Goal: Information Seeking & Learning: Check status

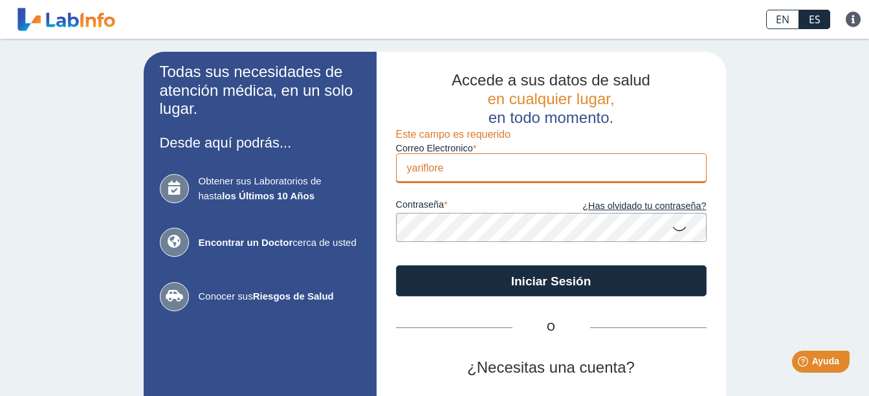
type input "[EMAIL_ADDRESS][DOMAIN_NAME]"
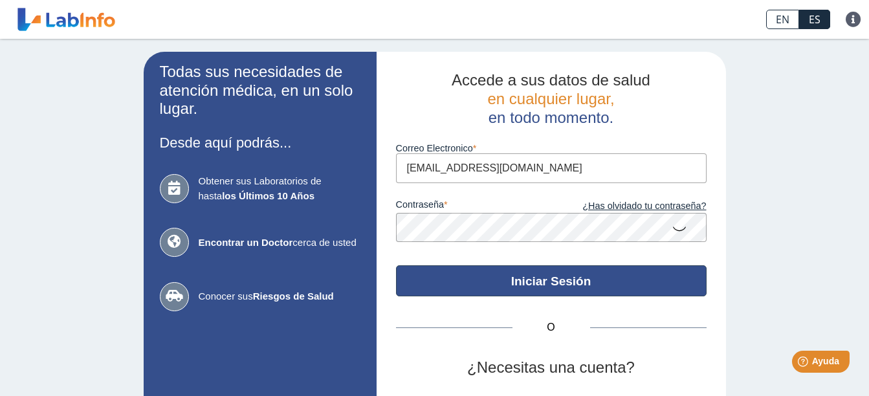
click at [552, 290] on button "Iniciar Sesión" at bounding box center [551, 280] width 310 height 31
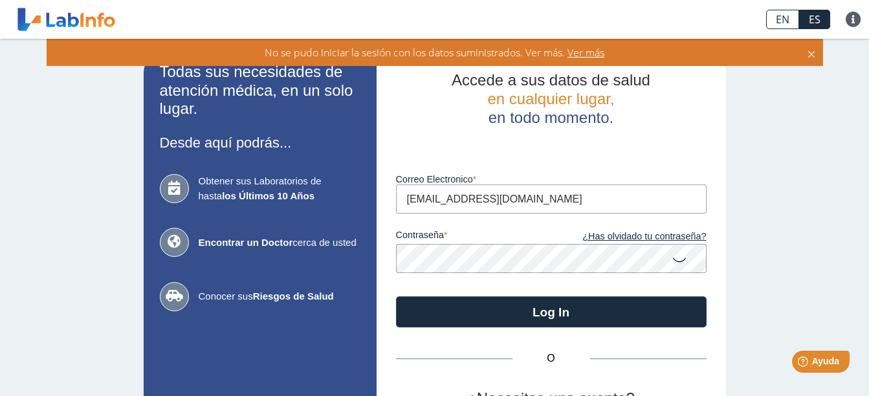
click at [201, 257] on app-login "Todas sus necesidades de atención médica, en un solo lugar. Desde aquí podrás..…" at bounding box center [435, 286] width 582 height 469
click at [396, 296] on button "Log In" at bounding box center [551, 311] width 310 height 31
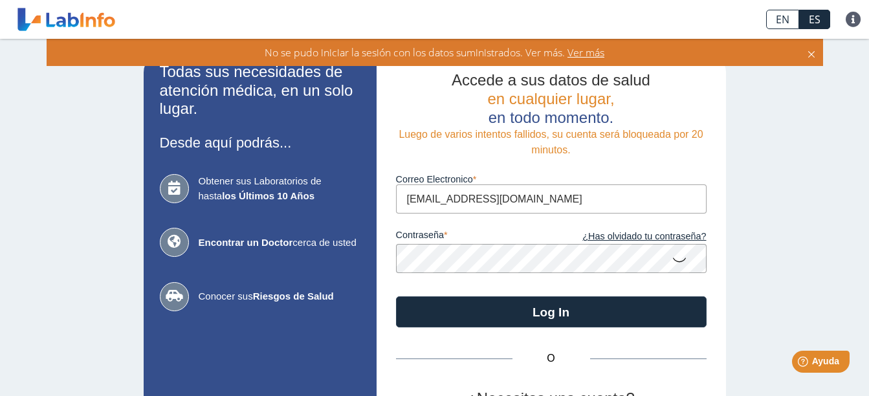
click at [302, 263] on app-login "Todas sus necesidades de atención médica, en un solo lugar. Desde aquí podrás..…" at bounding box center [435, 286] width 582 height 469
click at [118, 269] on div "Todas sus necesidades de atención médica, en un solo lugar. Desde aquí podrás..…" at bounding box center [434, 286] width 869 height 495
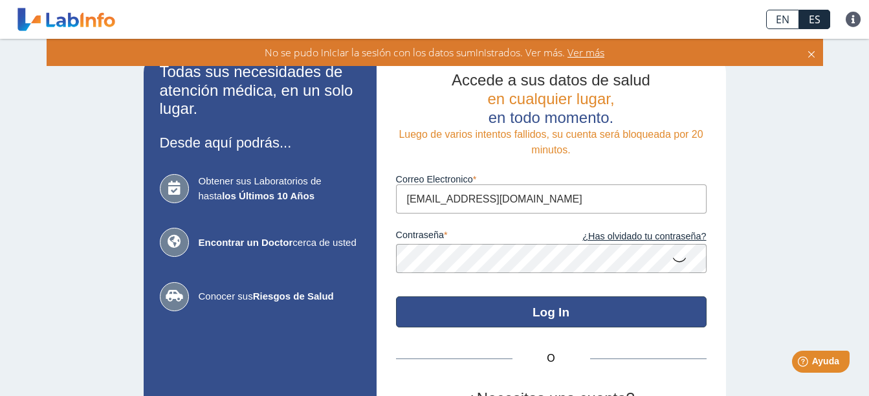
click at [601, 306] on button "Log In" at bounding box center [551, 311] width 310 height 31
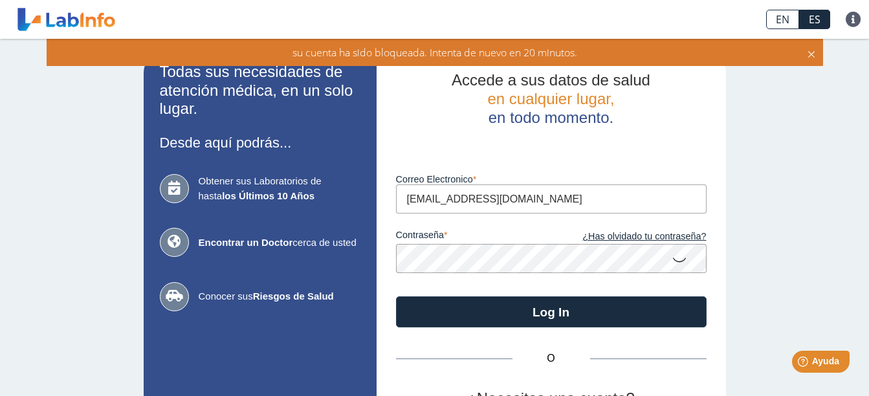
click at [303, 266] on app-login "Todas sus necesidades de atención médica, en un solo lugar. Desde aquí podrás..…" at bounding box center [435, 286] width 582 height 469
click at [671, 263] on icon at bounding box center [679, 258] width 16 height 25
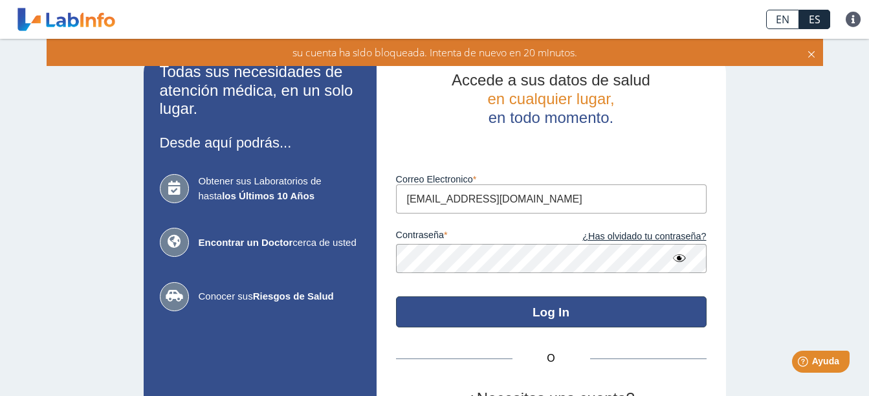
click at [468, 311] on button "Log In" at bounding box center [551, 311] width 310 height 31
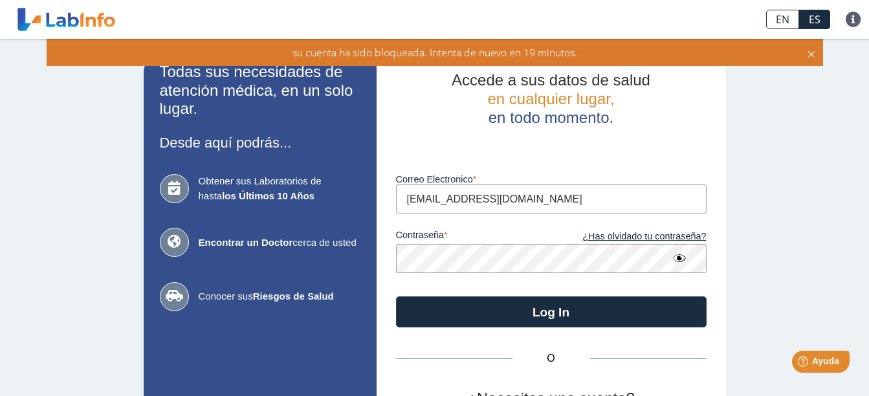
click at [178, 261] on app-login "Todas sus necesidades de atención médica, en un solo lugar. Desde aquí podrás..…" at bounding box center [435, 286] width 582 height 469
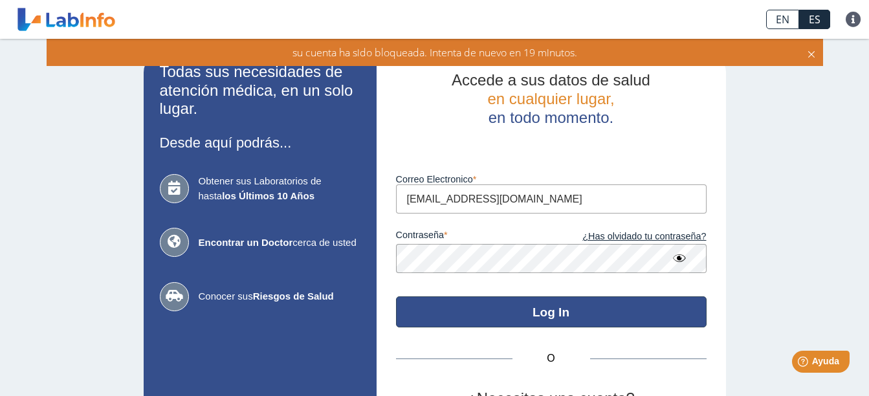
click at [574, 318] on button "Log In" at bounding box center [551, 311] width 310 height 31
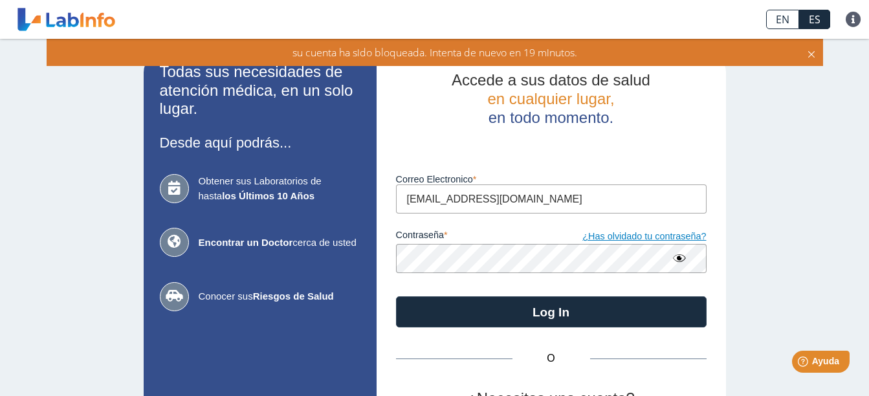
click at [628, 238] on link "¿Has olvidado tu contraseña?" at bounding box center [628, 237] width 155 height 14
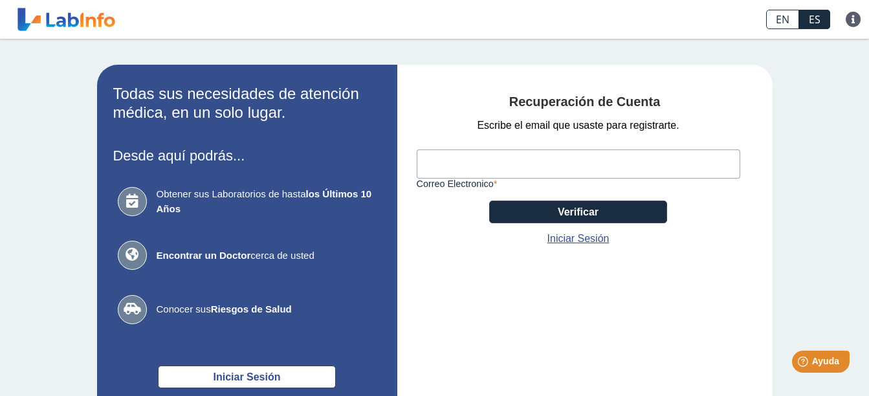
click at [510, 160] on input "Correo Electronico" at bounding box center [577, 163] width 323 height 29
type input "yarifloresacs@gmail.com"
click at [739, 232] on div "Recuperación de Cuenta Escribe el email que usaste para registrarte. yariflores…" at bounding box center [584, 170] width 336 height 152
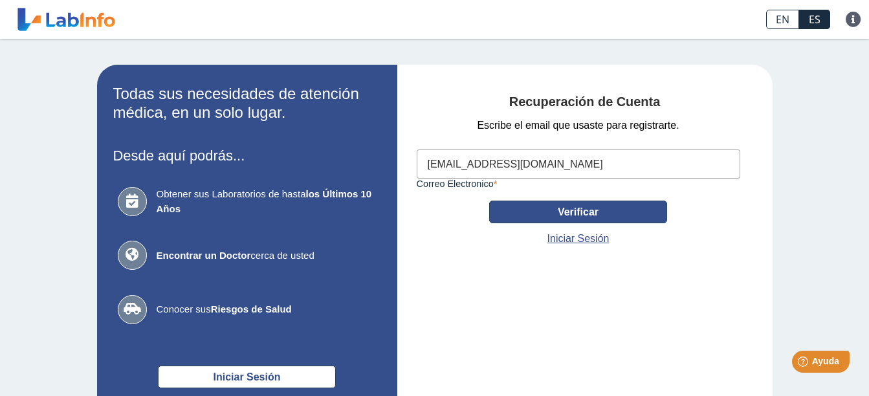
click at [614, 213] on button "Verificar" at bounding box center [578, 211] width 178 height 23
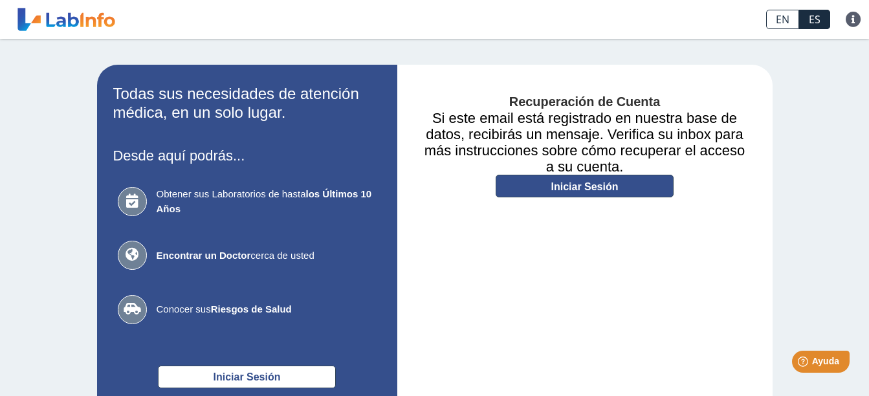
click at [572, 189] on link "Iniciar Sesión" at bounding box center [584, 186] width 178 height 23
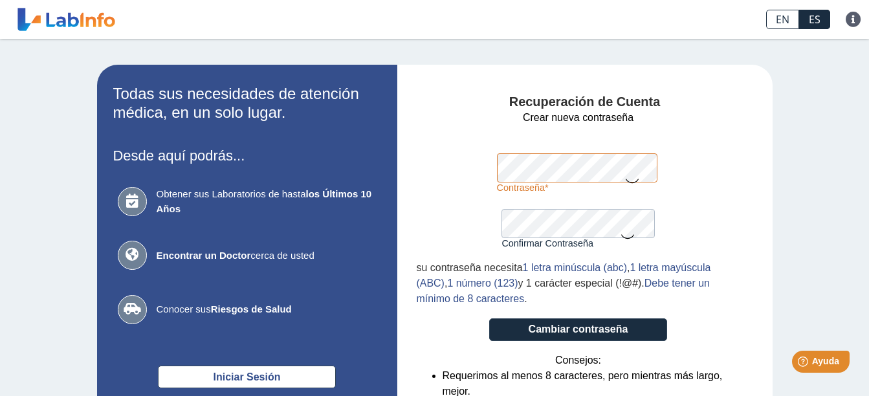
click at [409, 169] on div "Recuperación de Cuenta Crear nueva contraseña Contraseña Una contraseña válida …" at bounding box center [584, 284] width 375 height 438
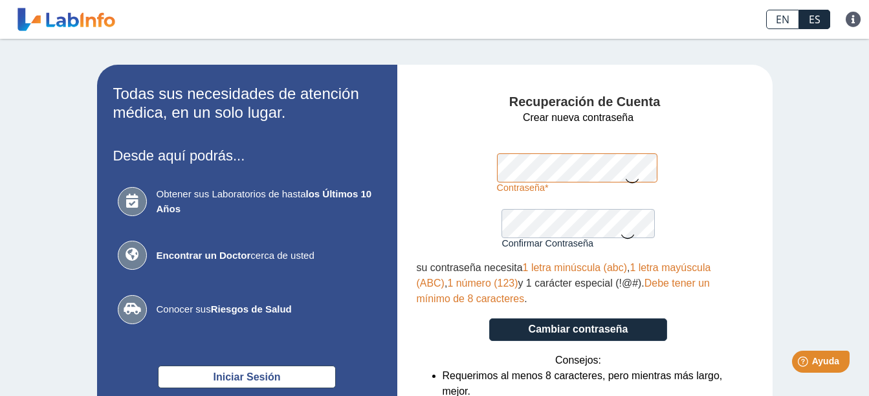
scroll to position [43, 0]
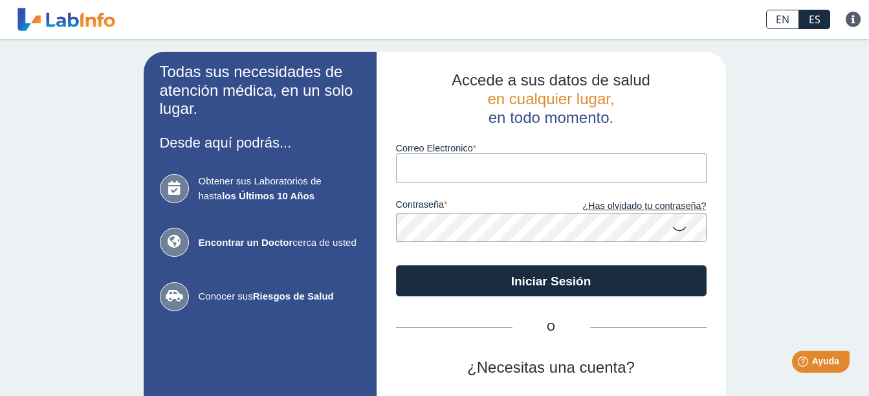
type input "[EMAIL_ADDRESS][DOMAIN_NAME]"
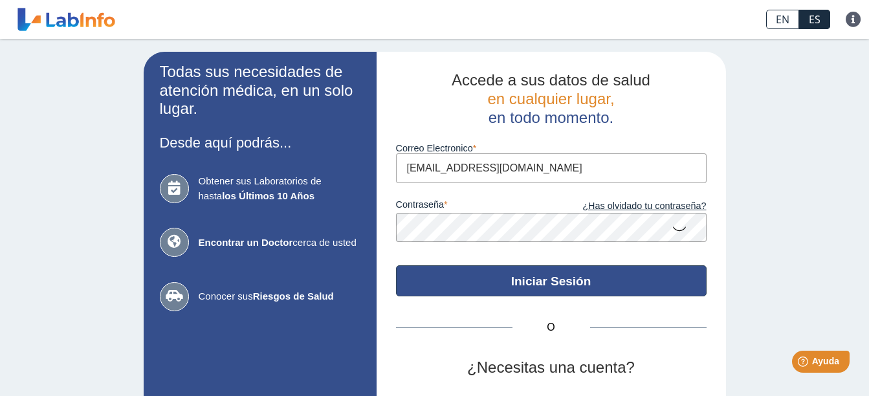
click at [446, 286] on button "Iniciar Sesión" at bounding box center [551, 280] width 310 height 31
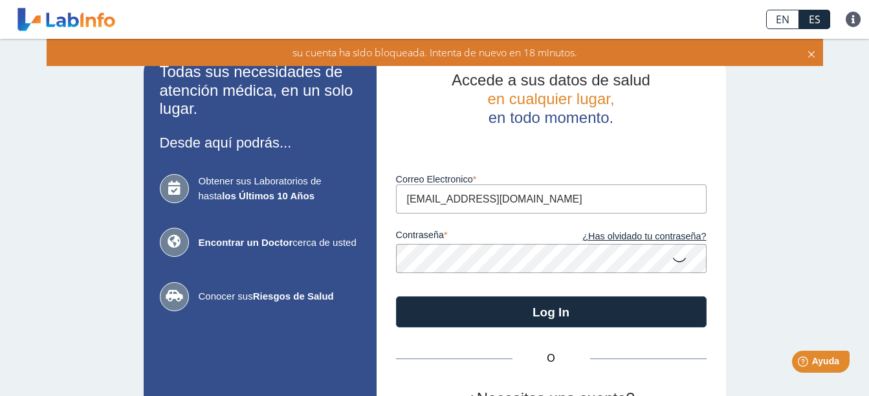
click at [334, 263] on app-login "Todas sus necesidades de atención médica, en un solo lugar. Desde aquí podrás..…" at bounding box center [435, 286] width 582 height 469
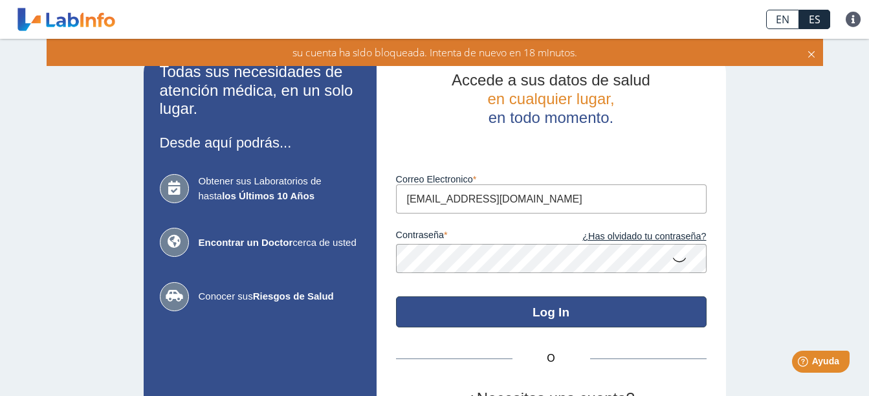
click at [638, 318] on button "Log In" at bounding box center [551, 311] width 310 height 31
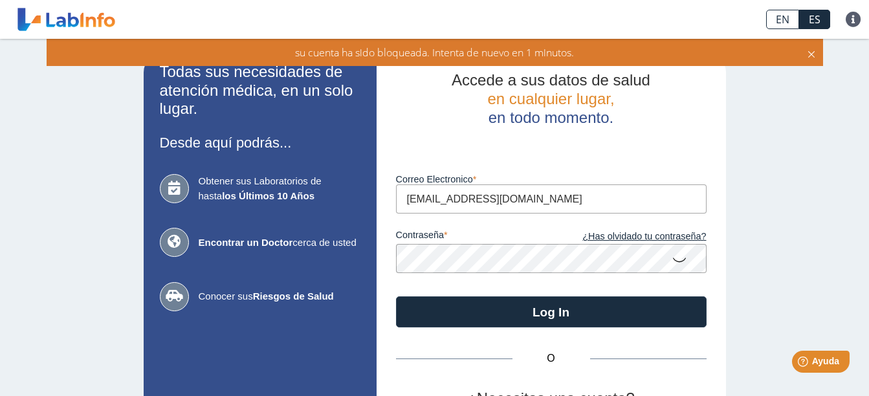
click at [673, 257] on icon at bounding box center [679, 258] width 16 height 25
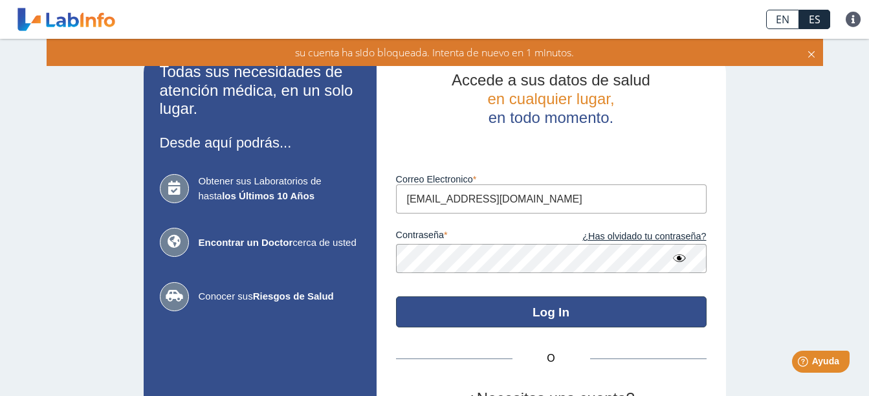
click at [514, 311] on button "Log In" at bounding box center [551, 311] width 310 height 31
click at [570, 303] on button "Log In" at bounding box center [551, 311] width 310 height 31
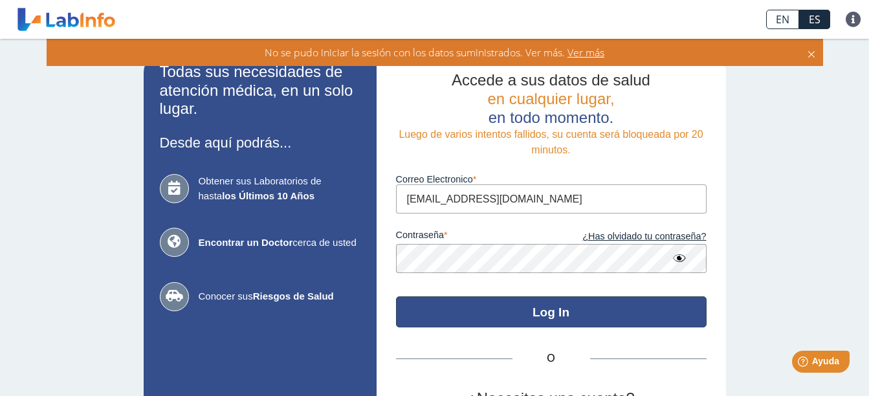
click at [450, 301] on button "Log In" at bounding box center [551, 311] width 310 height 31
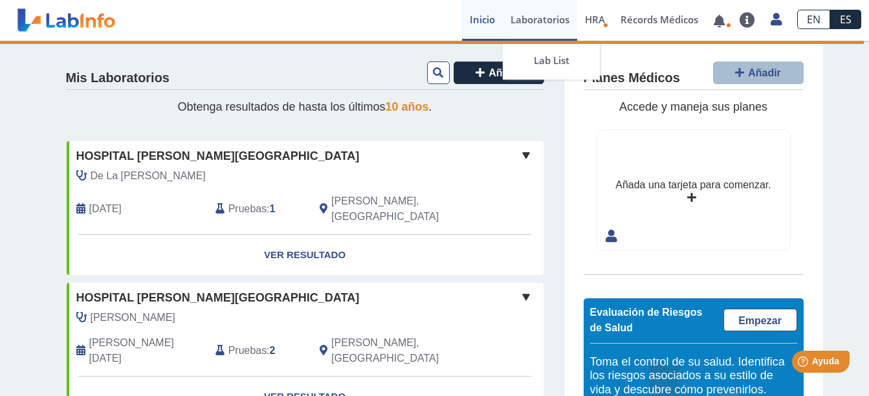
click at [535, 24] on link "Laboratorios" at bounding box center [539, 20] width 74 height 41
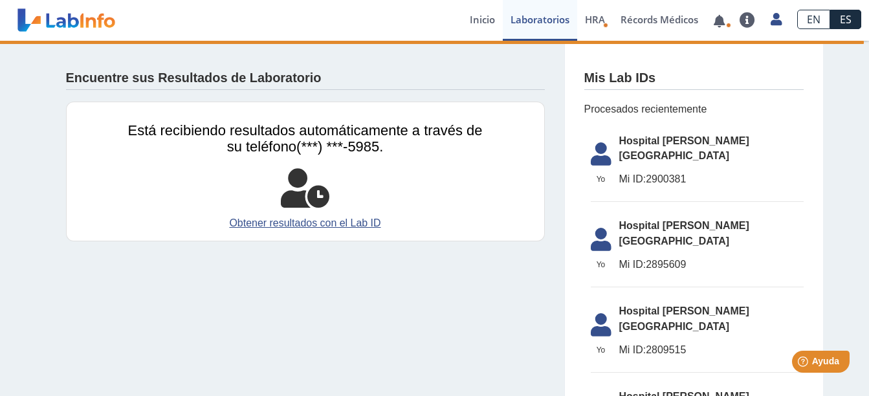
click at [633, 147] on span "Hospital Dr. Pila, Ponce" at bounding box center [711, 148] width 184 height 31
click at [592, 153] on icon at bounding box center [601, 157] width 36 height 31
click at [599, 154] on icon at bounding box center [601, 157] width 36 height 31
click at [476, 21] on link "Inicio" at bounding box center [482, 20] width 41 height 41
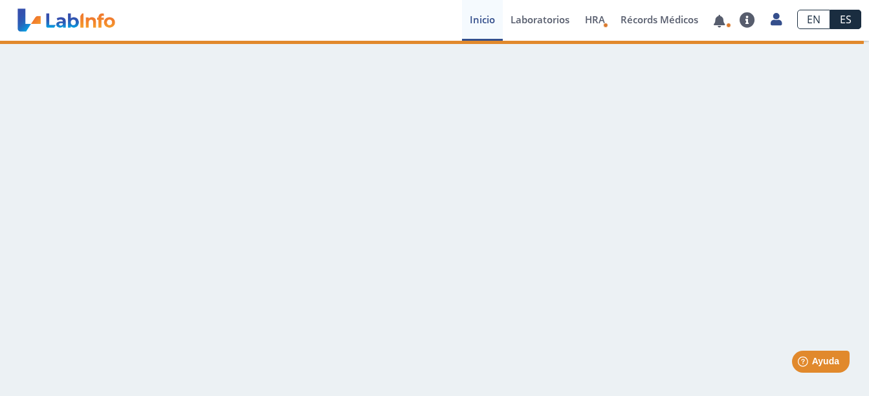
click at [486, 27] on link "Inicio" at bounding box center [482, 20] width 41 height 41
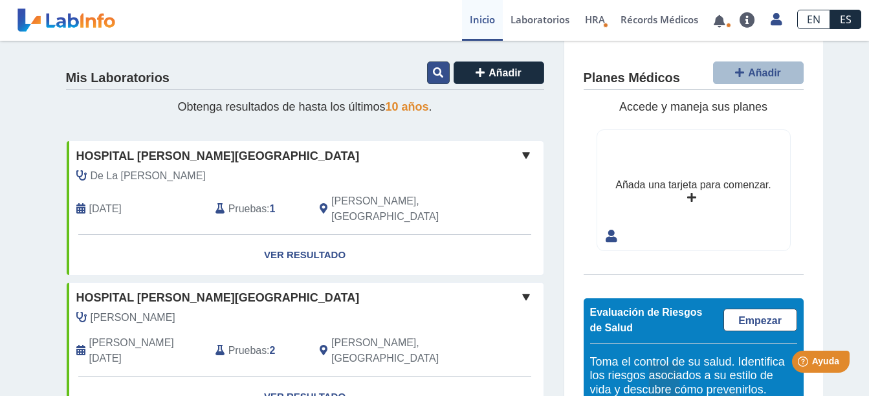
click at [435, 76] on icon at bounding box center [438, 72] width 10 height 10
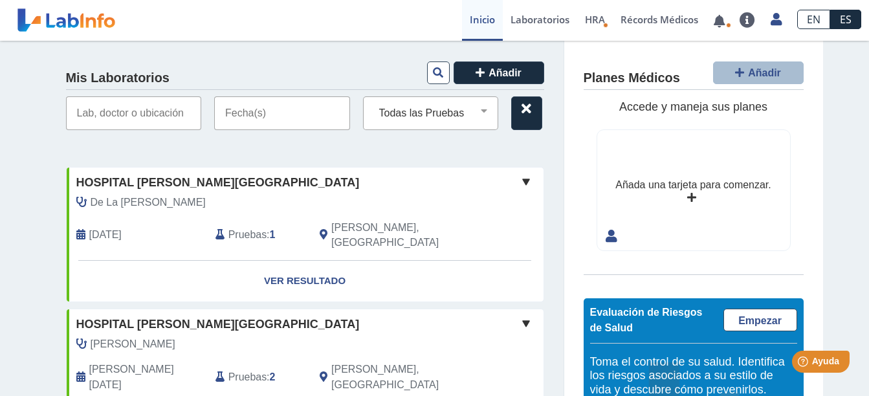
click at [274, 120] on input "text" at bounding box center [282, 113] width 136 height 34
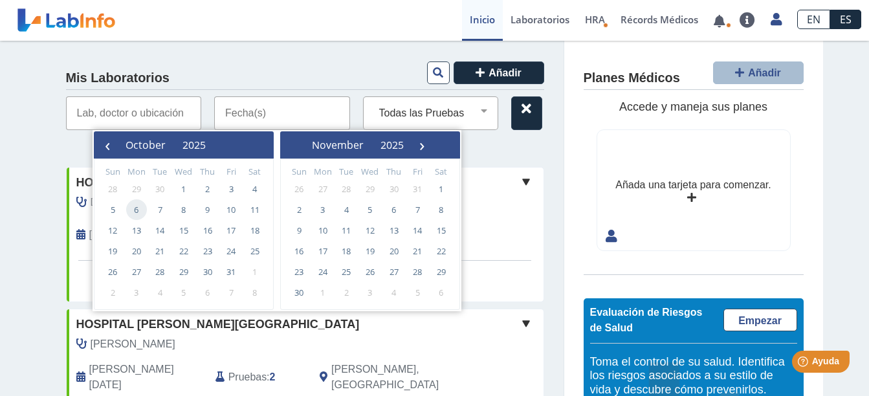
click at [138, 209] on span "6" at bounding box center [136, 209] width 21 height 21
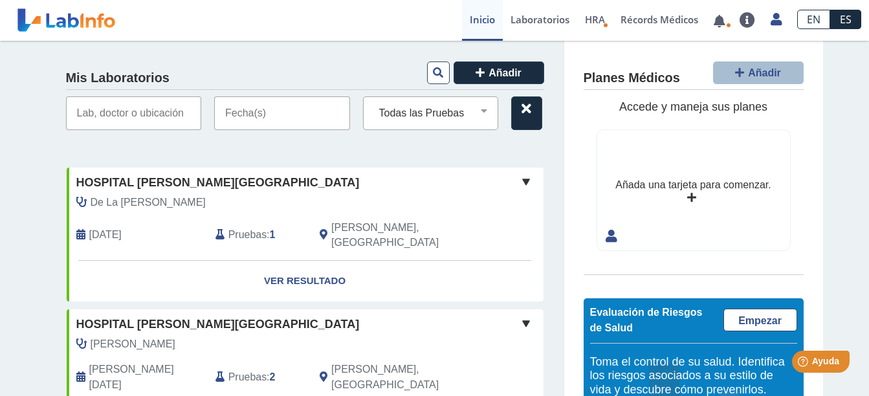
click at [113, 127] on input "text" at bounding box center [134, 113] width 136 height 34
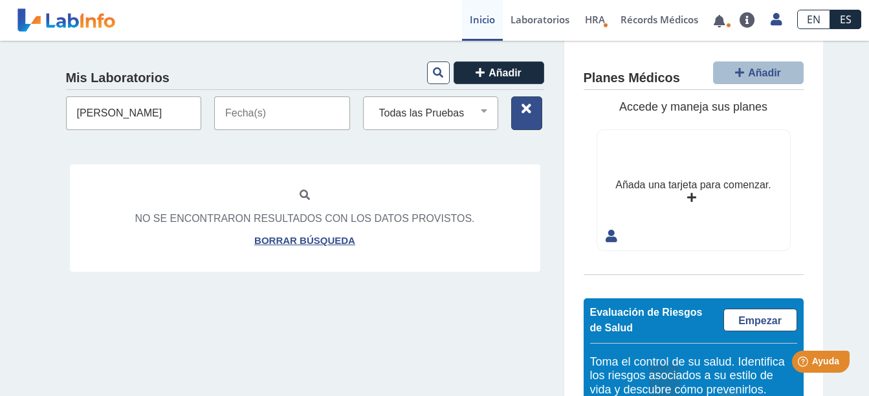
type input "Dr. Juan Velez"
click at [521, 111] on icon at bounding box center [526, 108] width 10 height 10
select select
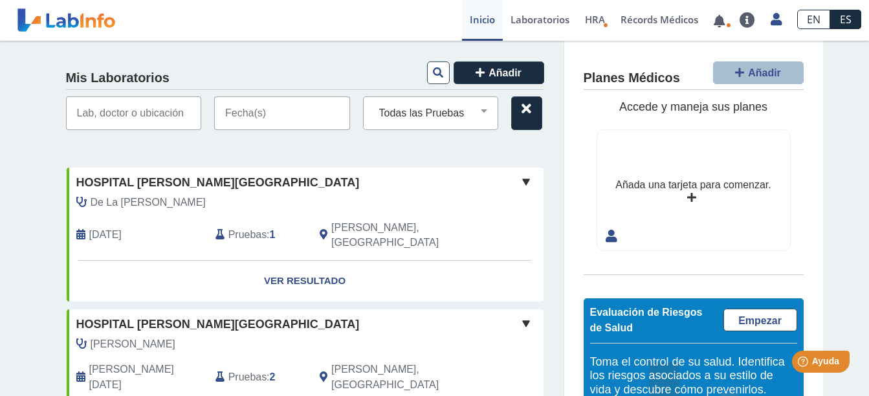
click at [526, 183] on span at bounding box center [526, 182] width 16 height 16
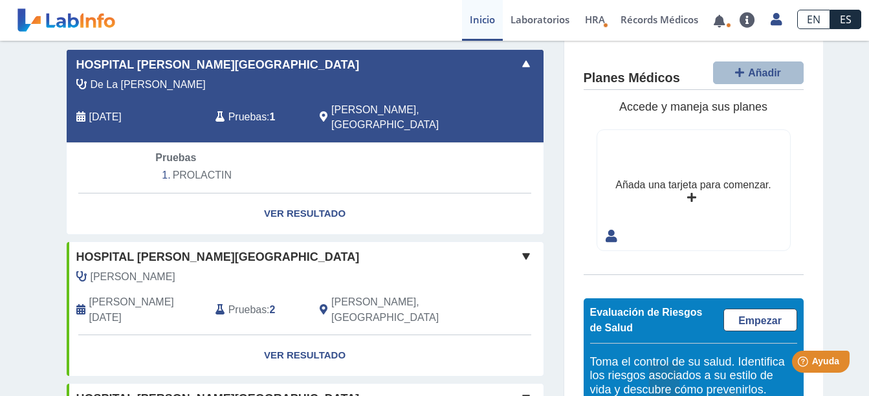
scroll to position [129, 0]
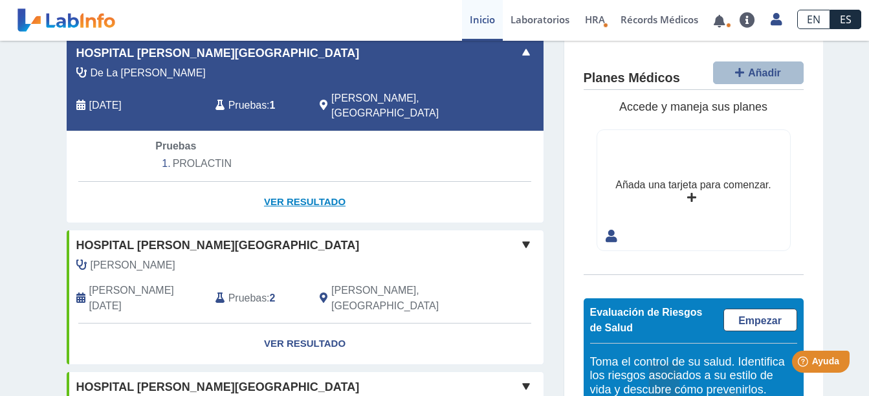
click at [292, 184] on link "Ver Resultado" at bounding box center [305, 202] width 477 height 41
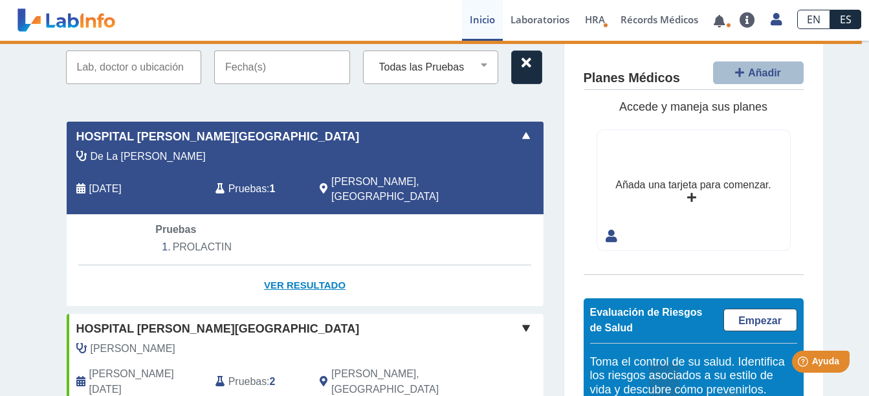
scroll to position [43, 0]
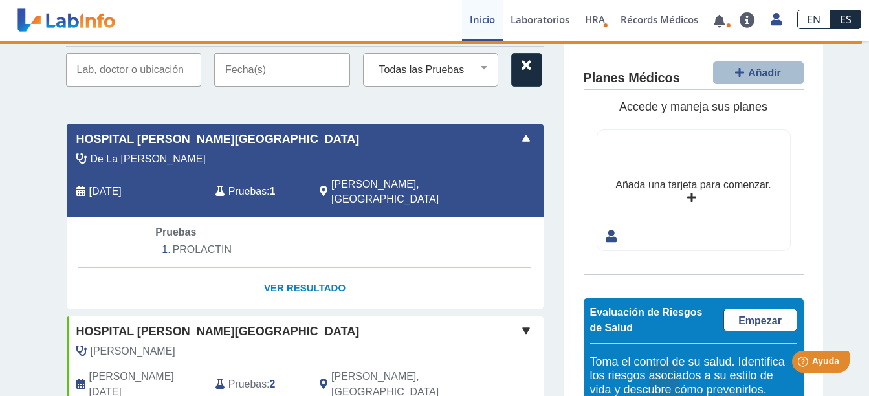
click at [286, 270] on link "Ver Resultado" at bounding box center [305, 288] width 477 height 41
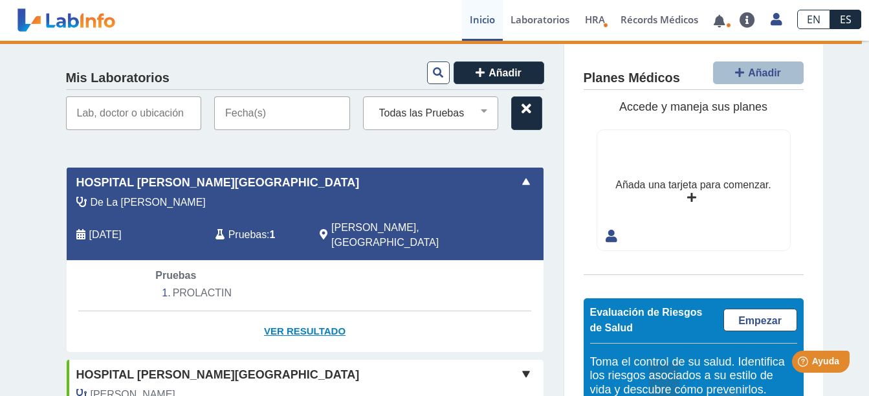
click at [305, 315] on link "Ver Resultado" at bounding box center [305, 331] width 477 height 41
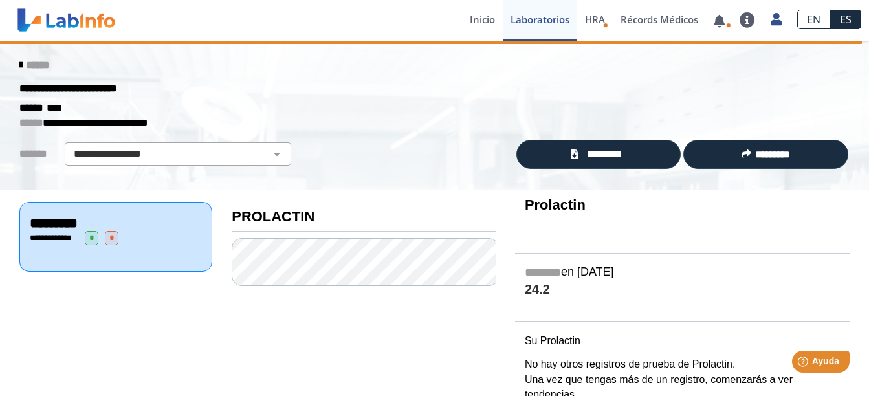
click at [447, 330] on div "**********" at bounding box center [363, 300] width 283 height 220
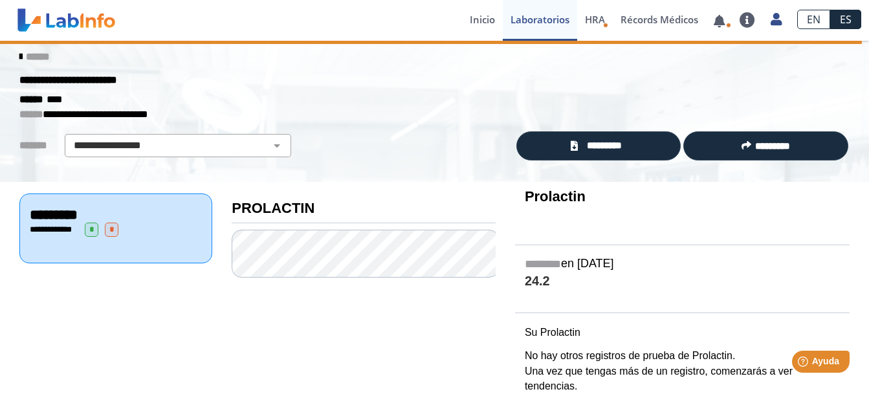
scroll to position [17, 0]
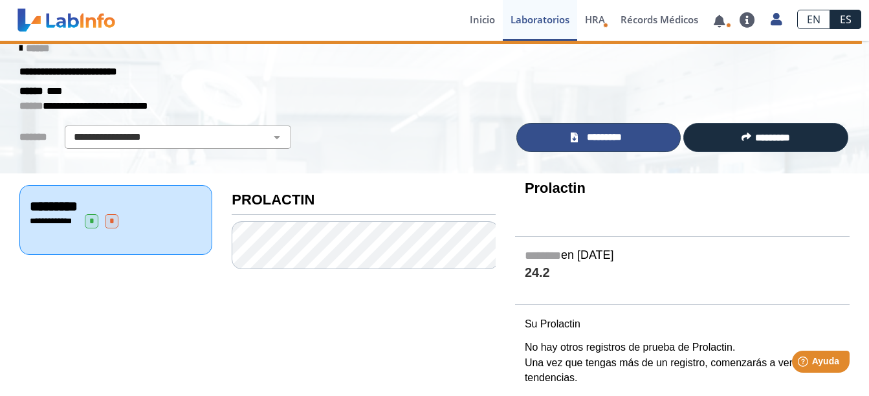
click at [552, 140] on link "*********" at bounding box center [598, 137] width 165 height 29
